Goal: Task Accomplishment & Management: Complete application form

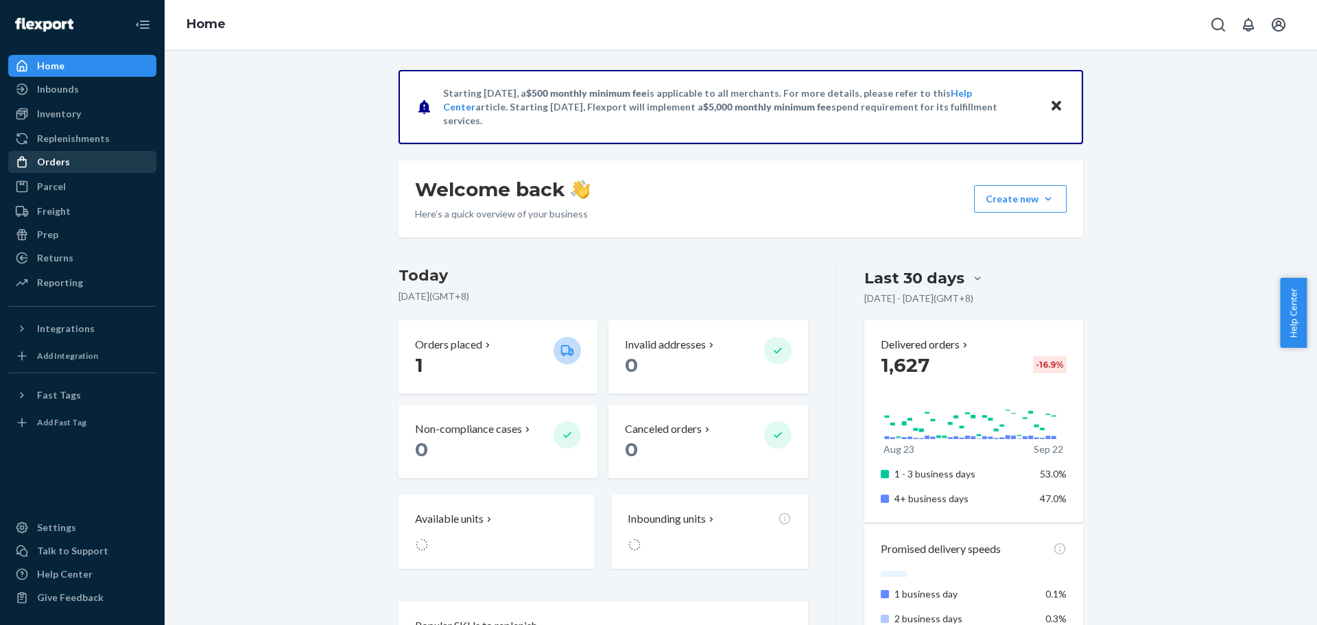
click at [69, 165] on div "Orders" at bounding box center [82, 161] width 145 height 19
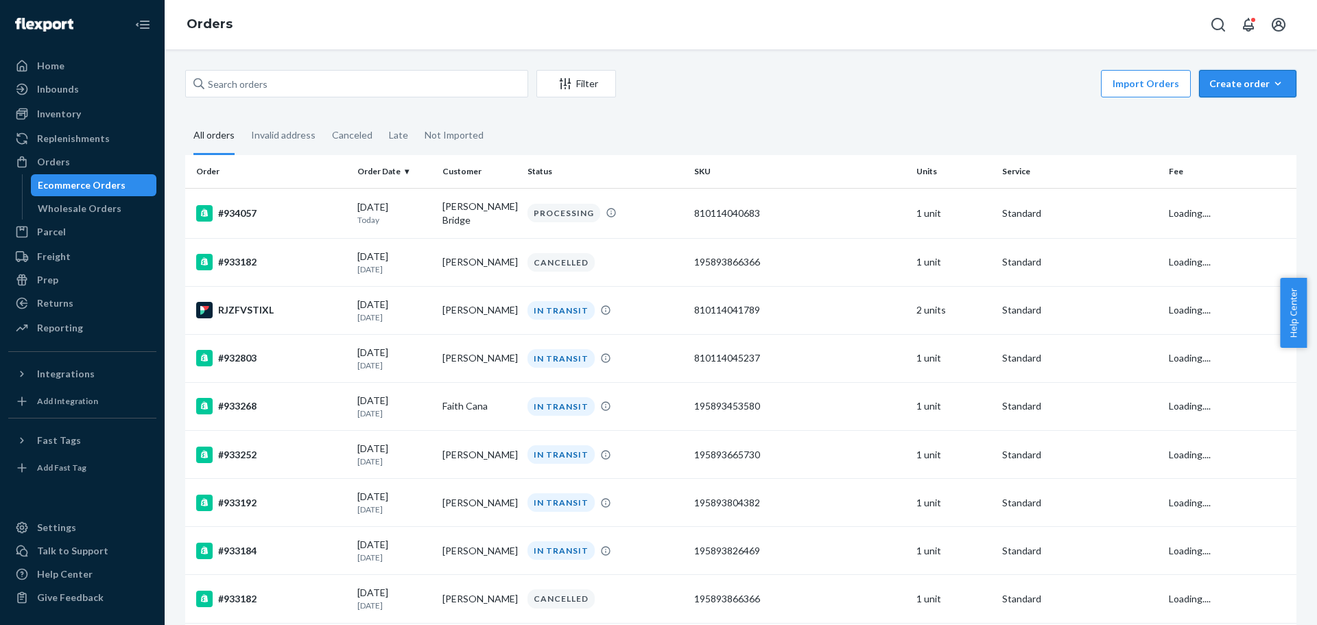
click at [1237, 84] on div "Create order" at bounding box center [1248, 84] width 77 height 14
click at [1264, 109] on button "Ecommerce order" at bounding box center [1269, 117] width 132 height 30
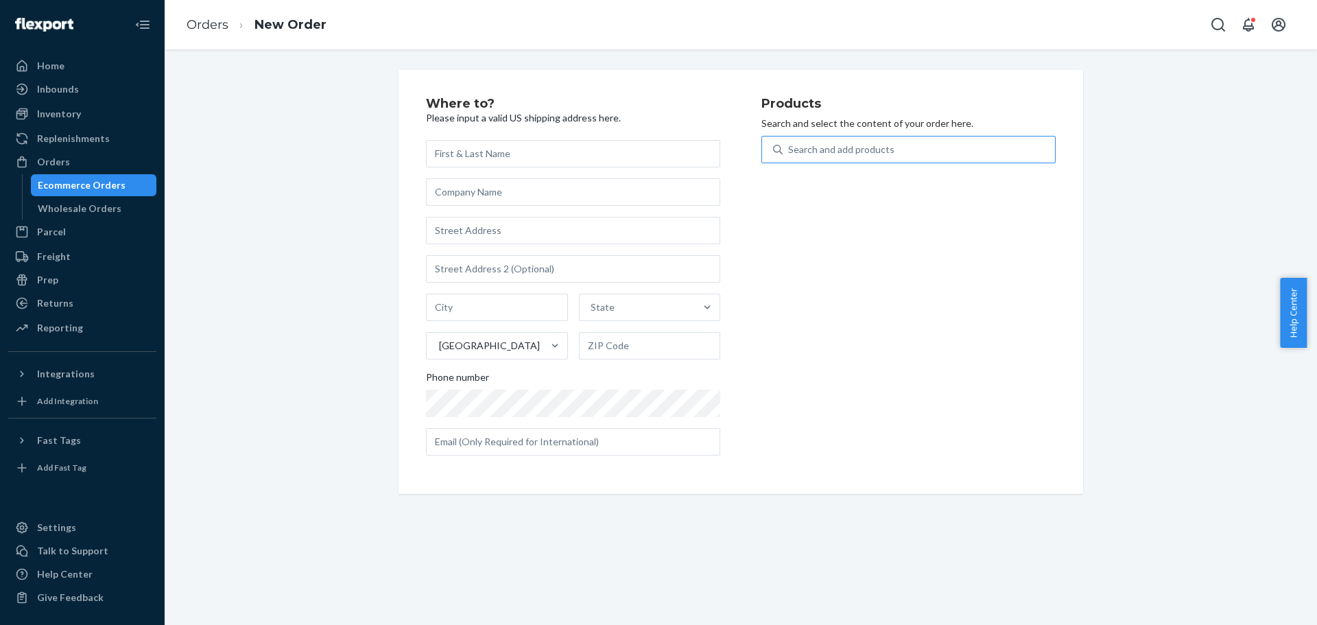
click at [846, 148] on div "Search and add products" at bounding box center [841, 150] width 106 height 14
click at [790, 148] on input "Search and add products" at bounding box center [788, 150] width 1 height 14
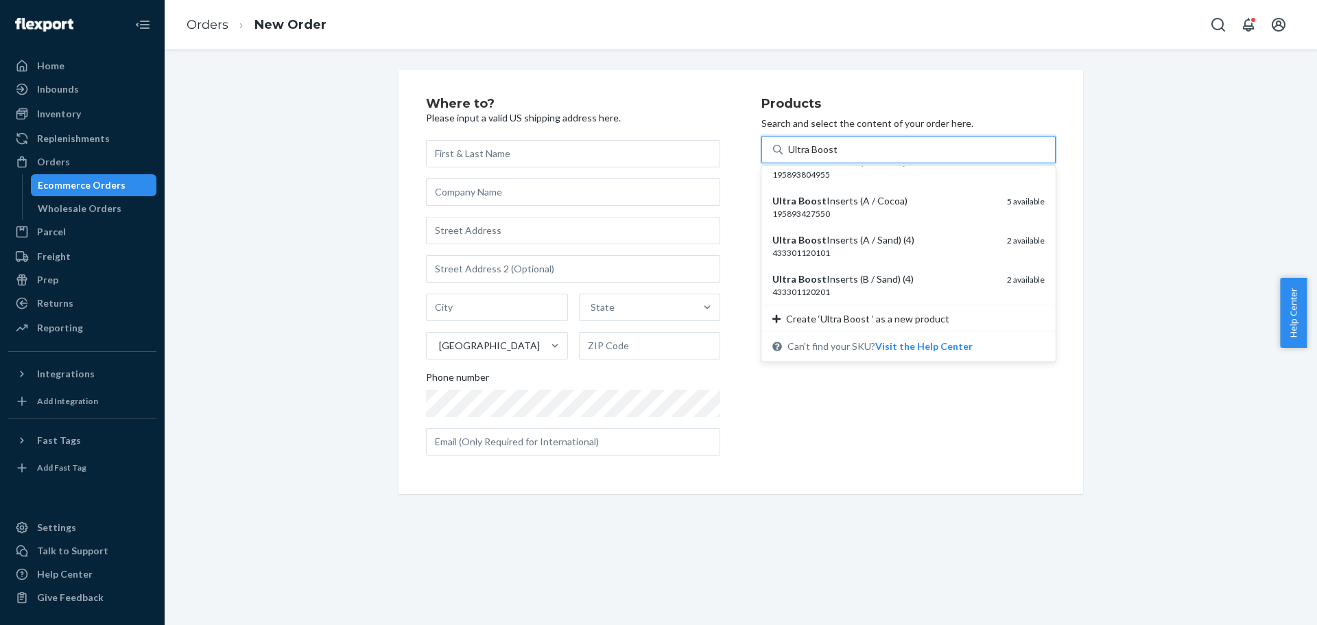
scroll to position [849, 0]
type input "Ultra Boost"
click at [1116, 260] on div "Where to? Please input a valid US shipping address here. State United States Ph…" at bounding box center [741, 282] width 1132 height 424
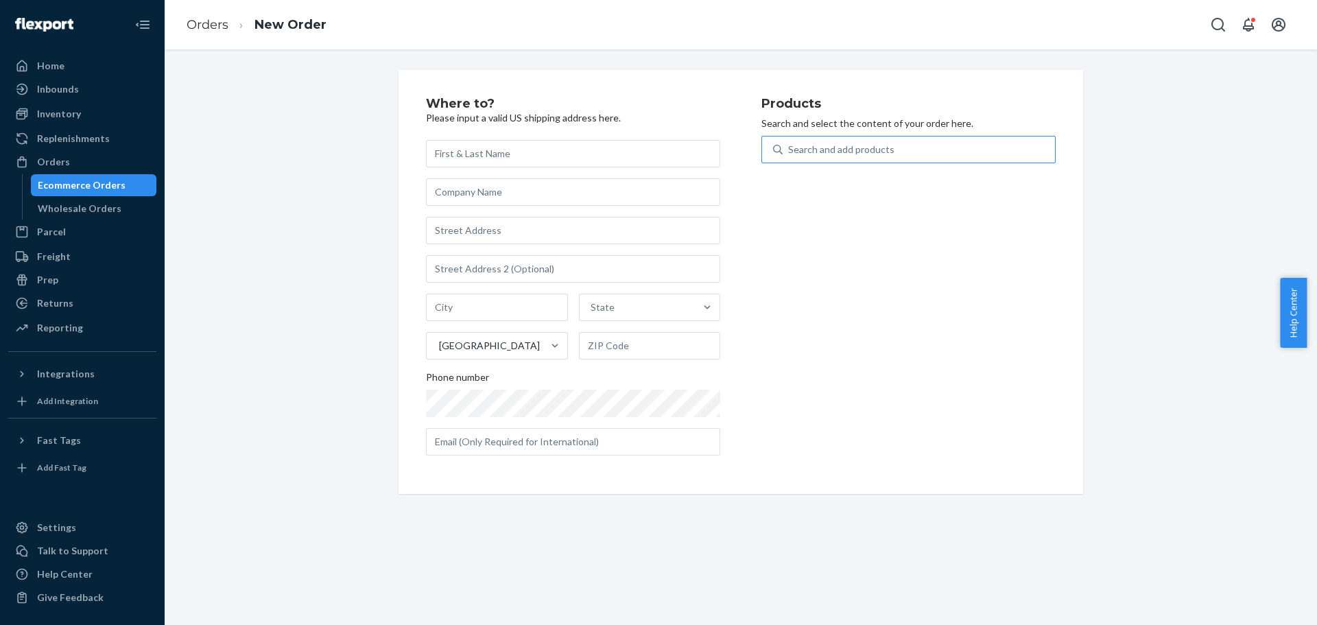
click at [876, 143] on div "Search and add products" at bounding box center [841, 150] width 106 height 14
click at [790, 143] on input "Search and add products" at bounding box center [788, 150] width 1 height 14
paste input "195893348053"
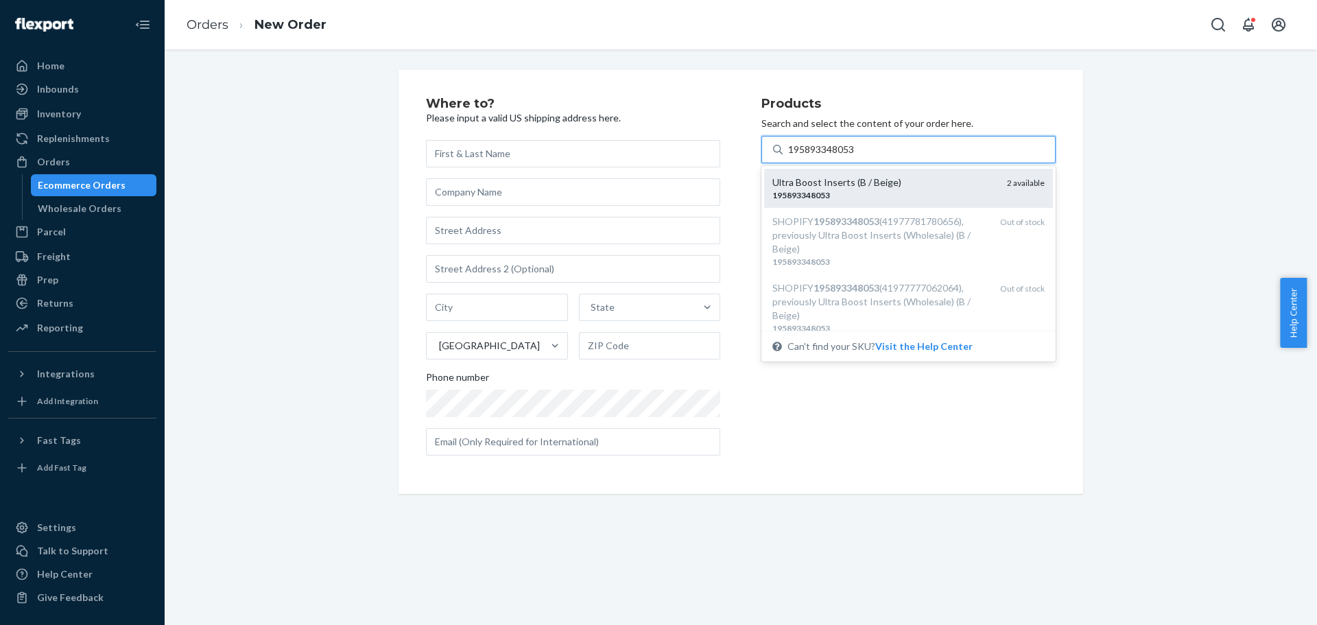
type input "195893348053"
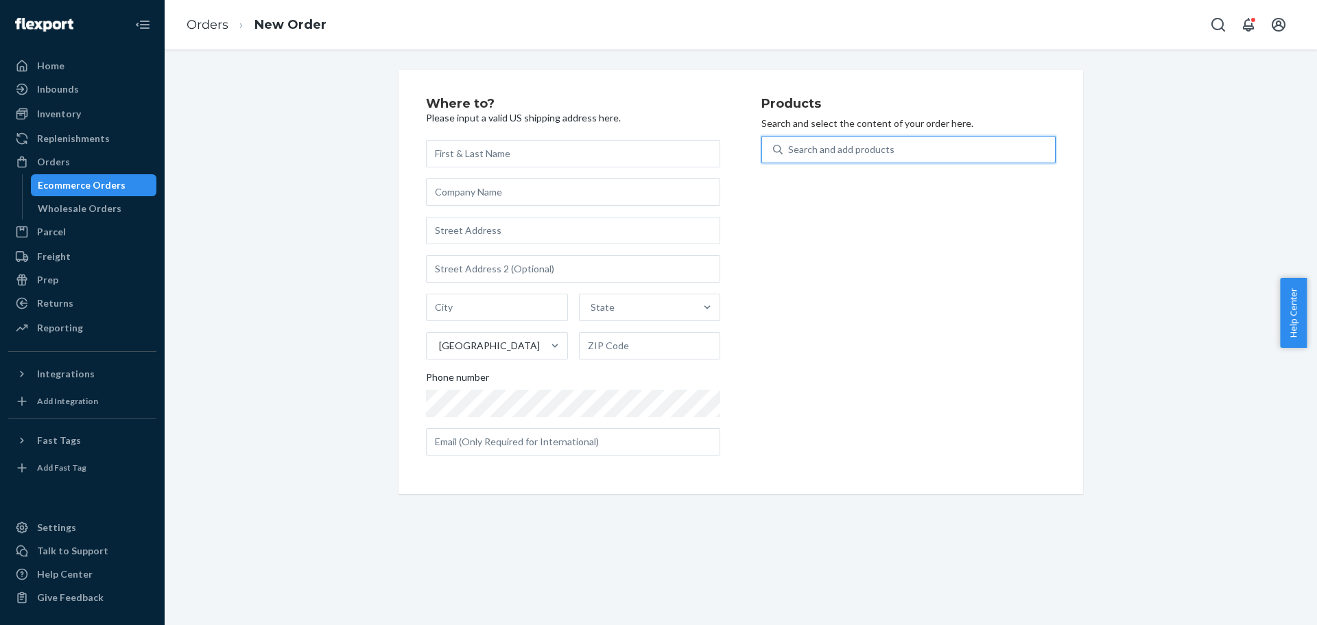
click at [1148, 309] on div "Where to? Please input a valid US shipping address here. State United States Ph…" at bounding box center [741, 282] width 1132 height 424
